Goal: Task Accomplishment & Management: Complete application form

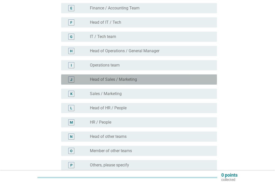
scroll to position [118, 0]
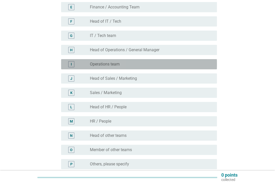
click at [191, 62] on div "radio_button_unchecked Operations team" at bounding box center [149, 64] width 119 height 5
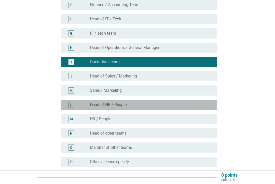
scroll to position [129, 0]
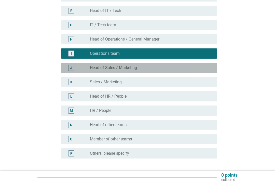
click at [190, 63] on div "J radio_button_unchecked Head of Sales / Marketing" at bounding box center [139, 68] width 156 height 10
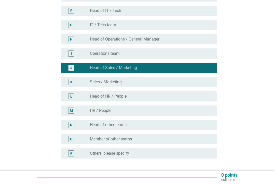
click at [194, 56] on div "radio_button_unchecked Operations team" at bounding box center [151, 53] width 123 height 6
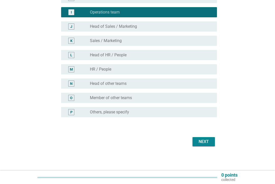
scroll to position [170, 0]
click at [207, 141] on div "Next" at bounding box center [204, 142] width 14 height 6
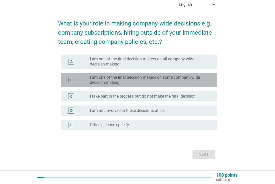
scroll to position [28, 0]
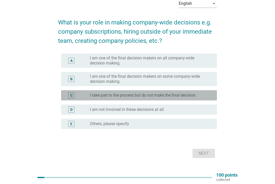
click at [163, 96] on label "I take part in the process but do not make the final decision." at bounding box center [143, 95] width 107 height 5
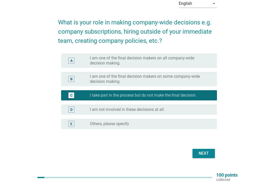
click at [208, 156] on div "Next" at bounding box center [204, 153] width 14 height 6
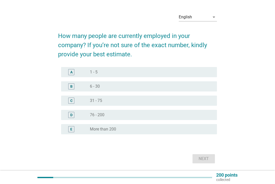
scroll to position [14, 0]
click at [141, 119] on div "D radio_button_unchecked 76 - 200" at bounding box center [139, 115] width 156 height 10
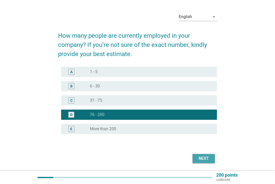
click at [206, 158] on div "Next" at bounding box center [204, 159] width 14 height 6
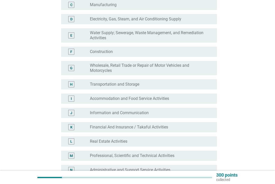
scroll to position [92, 0]
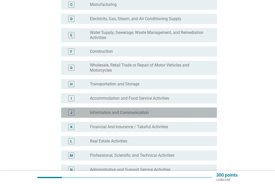
click at [197, 111] on div "radio_button_unchecked Information and Communication" at bounding box center [149, 112] width 119 height 5
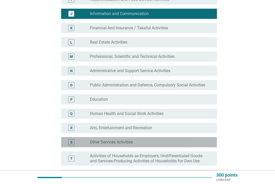
scroll to position [195, 0]
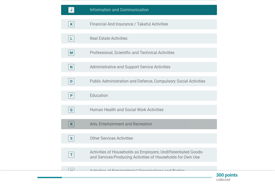
click at [201, 121] on div "R radio_button_unchecked Arts, Entertainment and Recreation" at bounding box center [139, 124] width 156 height 10
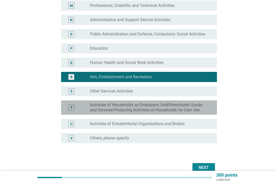
scroll to position [244, 0]
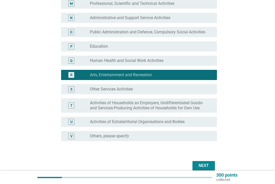
click at [209, 162] on button "Next" at bounding box center [204, 165] width 22 height 9
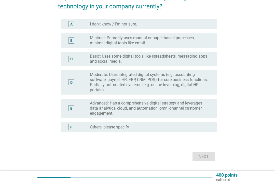
scroll to position [53, 0]
click at [153, 60] on label "Basic: Uses some digital tools like spreadsheets, messaging apps and social med…" at bounding box center [149, 58] width 119 height 10
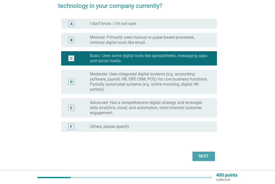
click at [207, 157] on div "Next" at bounding box center [204, 156] width 14 height 6
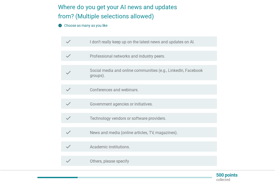
scroll to position [44, 0]
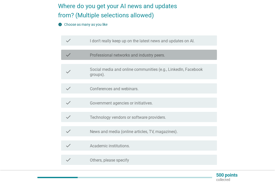
click at [163, 53] on label "Professional networks and industry peers." at bounding box center [127, 55] width 75 height 5
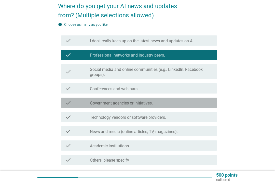
click at [185, 103] on div "check_box_outline_blank Government agencies or initiatives." at bounding box center [151, 103] width 123 height 6
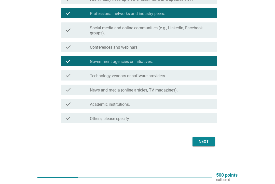
scroll to position [85, 0]
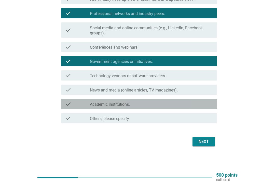
click at [203, 105] on div "check_box_outline_blank Academic institutions." at bounding box center [151, 104] width 123 height 6
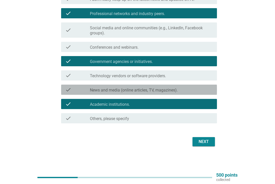
click at [196, 88] on div "check_box_outline_blank News and media (online articles, TV, magazines)." at bounding box center [151, 90] width 123 height 6
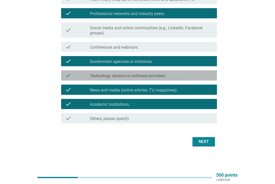
click at [195, 74] on div "check_box_outline_blank Technology vendors or software providers." at bounding box center [151, 75] width 123 height 6
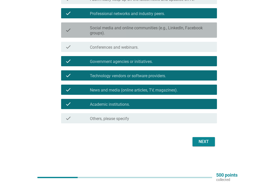
click at [165, 32] on label "Social media and online communities (e.g., LinkedIn, Facebook groups)." at bounding box center [151, 30] width 123 height 10
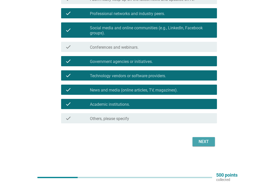
click at [205, 144] on div "Next" at bounding box center [204, 142] width 14 height 6
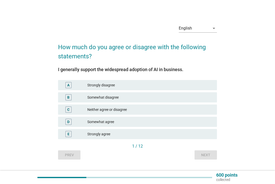
scroll to position [5, 0]
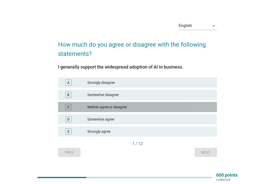
click at [136, 108] on div "Neither agree or disagree" at bounding box center [150, 107] width 126 height 6
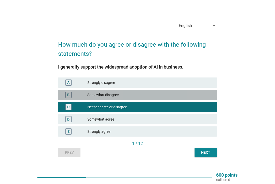
click at [142, 97] on div "Somewhat disagree" at bounding box center [150, 95] width 126 height 6
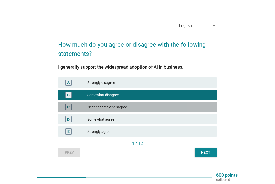
click at [144, 108] on div "Neither agree or disagree" at bounding box center [150, 107] width 126 height 6
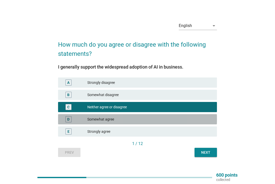
click at [199, 116] on div "D Somewhat agree" at bounding box center [137, 119] width 159 height 10
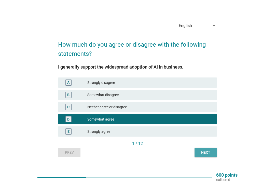
click at [205, 149] on button "Next" at bounding box center [206, 152] width 22 height 9
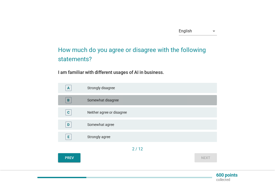
click at [200, 99] on div "Somewhat disagree" at bounding box center [150, 100] width 126 height 6
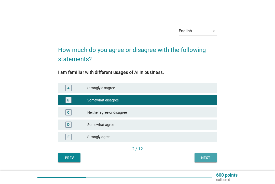
click at [205, 155] on div "Next" at bounding box center [206, 157] width 14 height 5
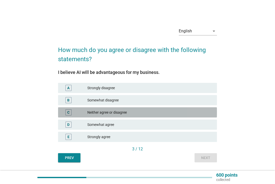
click at [181, 113] on div "Neither agree or disagree" at bounding box center [150, 112] width 126 height 6
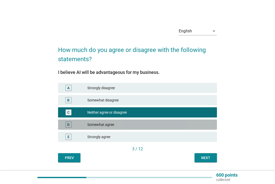
click at [193, 123] on div "Somewhat agree" at bounding box center [150, 125] width 126 height 6
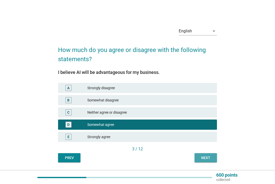
click at [207, 157] on div "Next" at bounding box center [206, 157] width 14 height 5
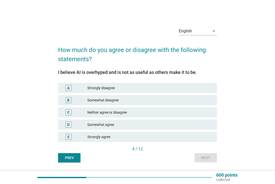
click at [201, 114] on div "Neither agree or disagree" at bounding box center [150, 112] width 126 height 6
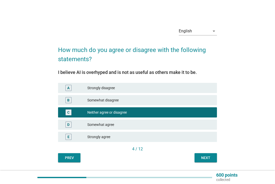
click at [206, 157] on div "Next" at bounding box center [206, 157] width 14 height 5
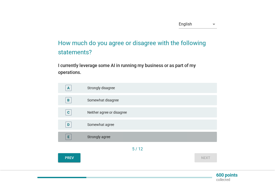
scroll to position [11, 0]
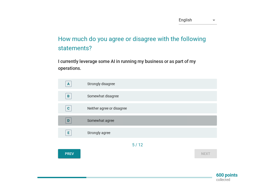
click at [191, 119] on div "Somewhat agree" at bounding box center [150, 121] width 126 height 6
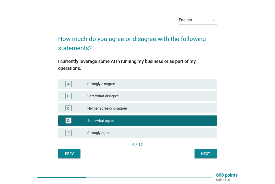
click at [205, 152] on div "Next" at bounding box center [206, 153] width 14 height 5
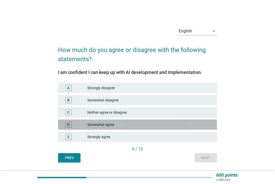
click at [198, 122] on div "Somewhat agree" at bounding box center [150, 125] width 126 height 6
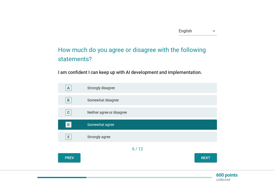
click at [195, 113] on div "Neither agree or disagree" at bounding box center [150, 112] width 126 height 6
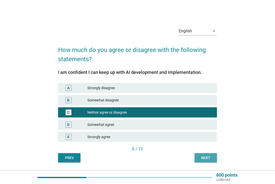
click at [209, 159] on div "Next" at bounding box center [206, 157] width 14 height 5
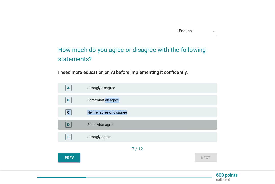
click at [193, 122] on div "Somewhat agree" at bounding box center [150, 125] width 126 height 6
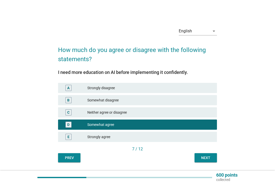
click at [211, 158] on div "Next" at bounding box center [206, 157] width 14 height 5
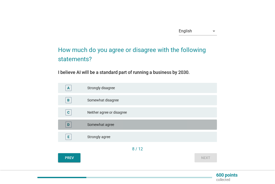
click at [198, 122] on div "Somewhat agree" at bounding box center [150, 125] width 126 height 6
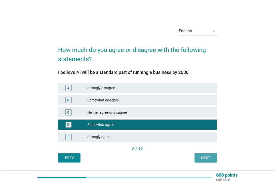
click at [208, 161] on button "Next" at bounding box center [206, 157] width 22 height 9
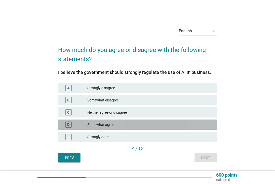
click at [198, 121] on div "D Somewhat agree" at bounding box center [137, 125] width 159 height 10
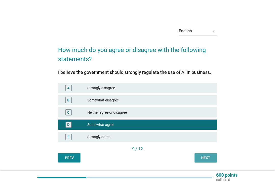
click at [208, 159] on div "Next" at bounding box center [206, 157] width 14 height 5
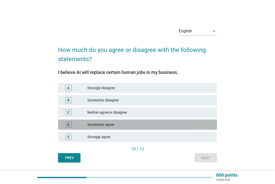
click at [196, 120] on div "D Somewhat agree" at bounding box center [137, 125] width 159 height 10
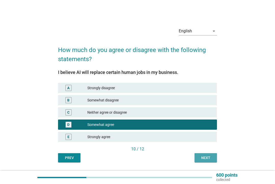
click at [211, 159] on div "Next" at bounding box center [206, 157] width 14 height 5
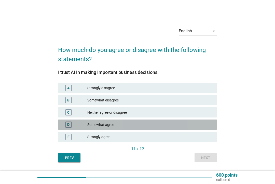
click at [199, 121] on div "D Somewhat agree" at bounding box center [137, 125] width 159 height 10
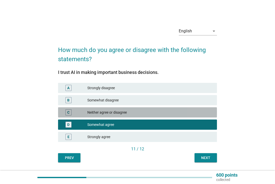
click at [196, 109] on div "C Neither agree or disagree" at bounding box center [137, 112] width 159 height 10
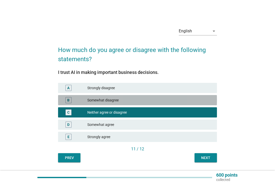
click at [199, 98] on div "Somewhat disagree" at bounding box center [150, 100] width 126 height 6
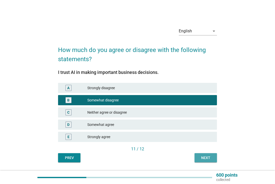
click at [208, 161] on button "Next" at bounding box center [206, 157] width 22 height 9
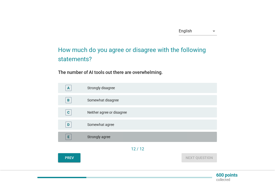
click at [188, 141] on div "E Strongly agree" at bounding box center [137, 137] width 159 height 10
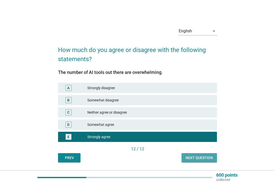
click at [207, 160] on div "Next question" at bounding box center [199, 157] width 27 height 5
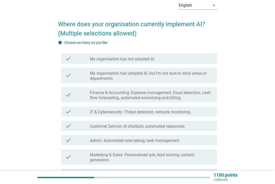
scroll to position [52, 0]
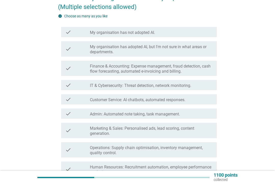
click at [165, 50] on label "My organisation has adopted AI, but I'm not sure in what areas or departments." at bounding box center [151, 49] width 123 height 10
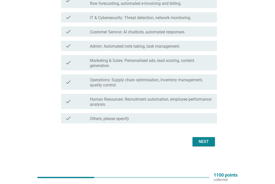
scroll to position [120, 0]
click at [206, 142] on div "Next" at bounding box center [204, 142] width 14 height 6
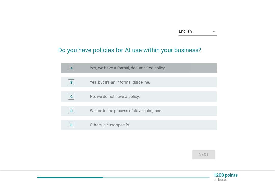
click at [159, 68] on label "Yes, we have a formal, documented policy." at bounding box center [128, 68] width 76 height 5
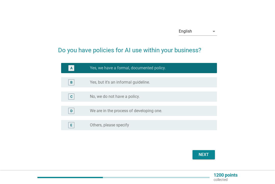
click at [209, 156] on div "Next" at bounding box center [204, 155] width 14 height 6
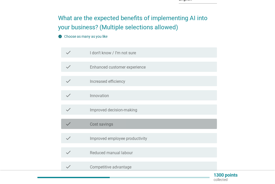
scroll to position [32, 0]
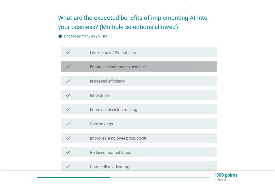
click at [162, 70] on div "check check_box_outline_blank Enhanced customer experience" at bounding box center [139, 66] width 156 height 10
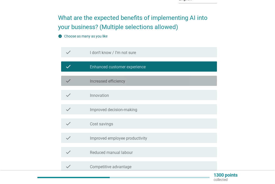
click at [159, 79] on div "check_box_outline_blank Increased efficiency" at bounding box center [151, 81] width 123 height 6
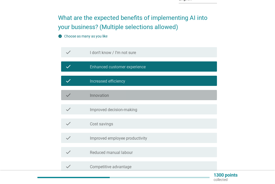
click at [152, 95] on div "check_box_outline_blank Innovation" at bounding box center [151, 95] width 123 height 6
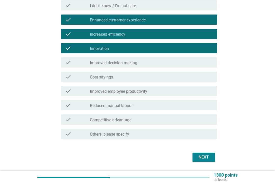
scroll to position [80, 0]
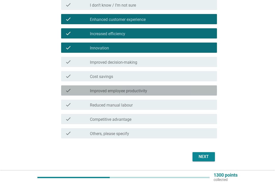
click at [154, 93] on div "check_box_outline_blank Improved employee productivity" at bounding box center [151, 90] width 123 height 6
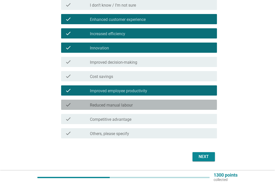
click at [153, 107] on div "check_box_outline_blank Reduced manual labour" at bounding box center [151, 105] width 123 height 6
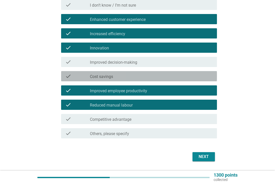
click at [155, 78] on div "check_box_outline_blank Cost savings" at bounding box center [151, 76] width 123 height 6
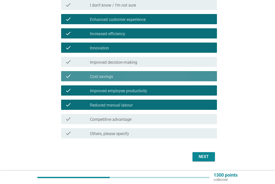
click at [164, 80] on div "check check_box_outline_blank Cost savings" at bounding box center [139, 76] width 156 height 10
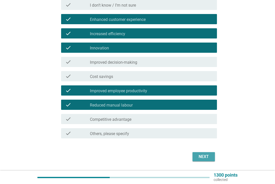
click at [209, 159] on div "Next" at bounding box center [204, 157] width 14 height 6
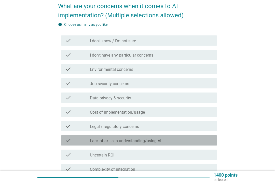
scroll to position [44, 0]
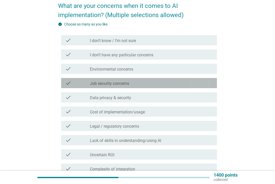
click at [154, 85] on div "check_box_outline_blank Job security concerns" at bounding box center [151, 83] width 123 height 6
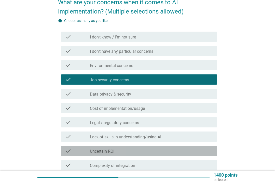
scroll to position [65, 0]
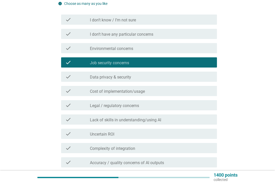
click at [158, 80] on div "check check_box_outline_blank Data privacy & security" at bounding box center [139, 77] width 156 height 10
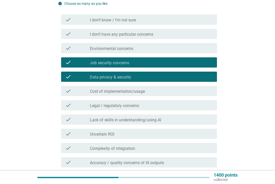
click at [164, 61] on div "check_box_outline_blank Job security concerns" at bounding box center [151, 62] width 123 height 6
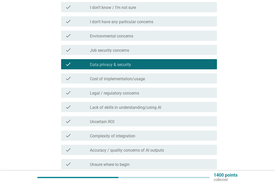
scroll to position [80, 0]
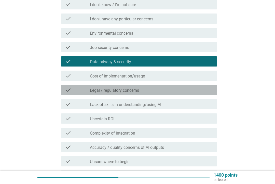
click at [157, 91] on div "check_box_outline_blank Legal / regulatory concerns" at bounding box center [151, 90] width 123 height 6
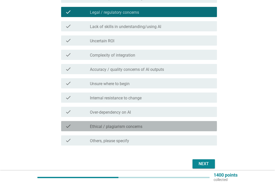
scroll to position [159, 0]
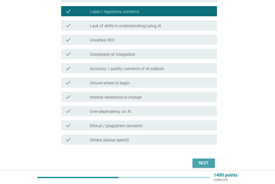
click at [210, 164] on div "Next" at bounding box center [204, 163] width 14 height 6
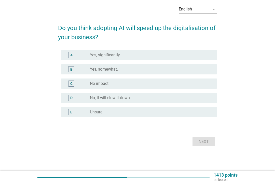
scroll to position [0, 0]
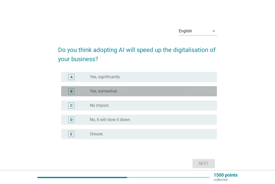
click at [157, 91] on div "radio_button_unchecked Yes, somewhat." at bounding box center [149, 91] width 119 height 5
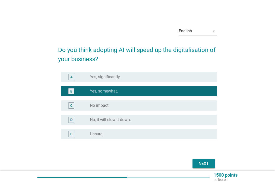
click at [212, 163] on button "Next" at bounding box center [204, 163] width 22 height 9
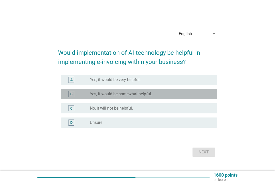
click at [161, 95] on div "radio_button_unchecked Yes, it would be somewhat helpful." at bounding box center [149, 94] width 119 height 5
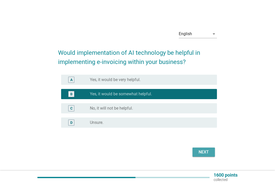
click at [210, 154] on div "Next" at bounding box center [204, 152] width 14 height 6
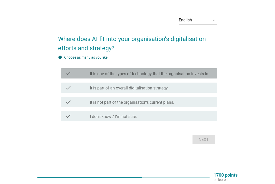
scroll to position [13, 0]
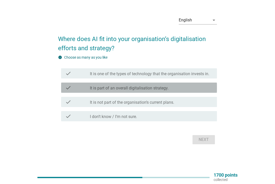
click at [166, 91] on label "It is part of an overall digitalisation strategy." at bounding box center [129, 88] width 79 height 5
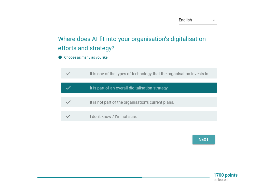
click at [209, 143] on div "Next" at bounding box center [204, 140] width 14 height 6
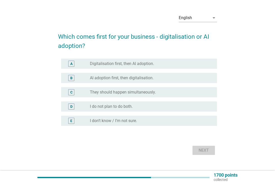
scroll to position [0, 0]
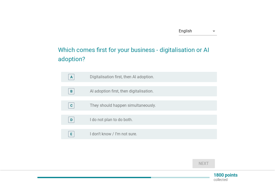
click at [164, 96] on div "B radio_button_unchecked AI adoption first, then digitalisation." at bounding box center [139, 91] width 156 height 10
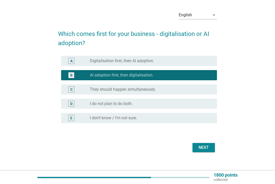
scroll to position [21, 0]
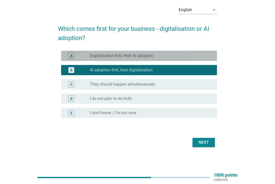
click at [183, 55] on div "radio_button_unchecked Digitalisation first, then AI adoption." at bounding box center [149, 55] width 119 height 5
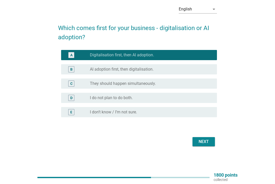
scroll to position [22, 0]
click at [207, 144] on div "Next" at bounding box center [204, 142] width 14 height 6
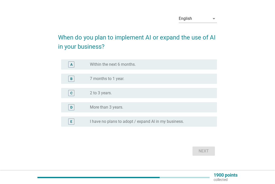
scroll to position [13, 0]
click at [170, 62] on div "radio_button_unchecked Within the next 6 months." at bounding box center [149, 64] width 119 height 5
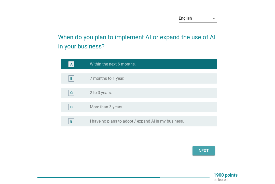
click at [210, 150] on div "Next" at bounding box center [204, 151] width 14 height 6
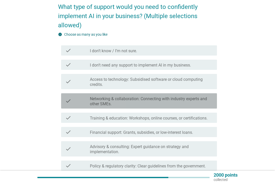
scroll to position [43, 0]
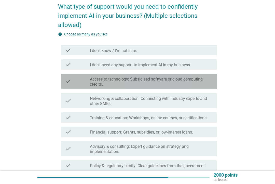
click at [170, 83] on label "Access to technology: Subsidised software or cloud computing credits." at bounding box center [151, 82] width 123 height 10
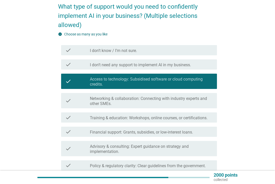
click at [162, 104] on label "Networking & collaboration: Connecting with industry experts and other SMEs." at bounding box center [151, 101] width 123 height 10
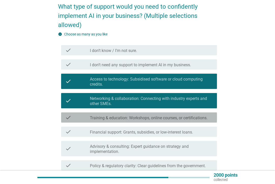
click at [157, 118] on label "Training & education: Workshops, online courses, or certifications." at bounding box center [149, 118] width 118 height 5
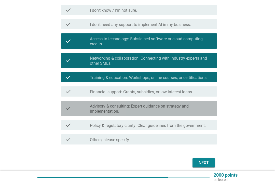
scroll to position [84, 0]
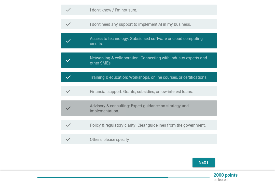
click at [155, 113] on label "Advisory & consulting: Expert guidance on strategy and implementation." at bounding box center [151, 109] width 123 height 10
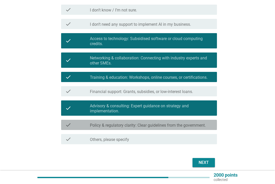
click at [154, 125] on label "Policy & regulatory clarity: Clear guidelines from the government." at bounding box center [148, 125] width 116 height 5
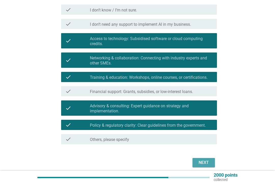
click at [210, 161] on div "Next" at bounding box center [204, 163] width 14 height 6
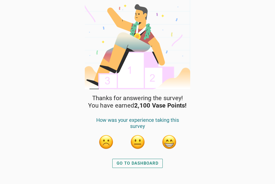
click at [173, 142] on button "button" at bounding box center [169, 141] width 15 height 15
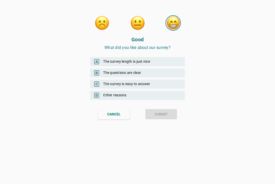
click at [164, 56] on div "A The survey length is just nice B The questions are clear C The survey is easy…" at bounding box center [137, 75] width 95 height 49
click at [163, 61] on div "A The survey length is just nice" at bounding box center [137, 61] width 95 height 9
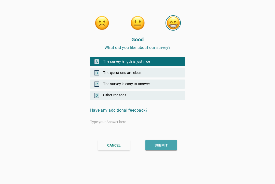
click at [165, 147] on div "SUBMIT" at bounding box center [161, 145] width 13 height 5
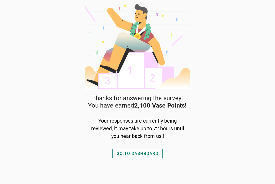
click at [149, 157] on button "GO TO DASHBOARD" at bounding box center [137, 153] width 50 height 9
